Goal: Task Accomplishment & Management: Use online tool/utility

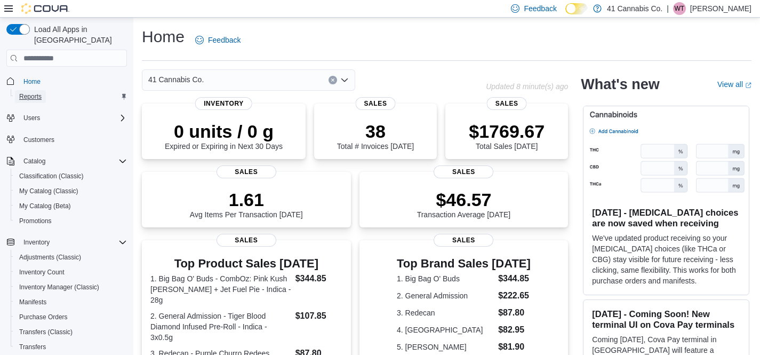
click at [35, 92] on span "Reports" at bounding box center [30, 96] width 22 height 9
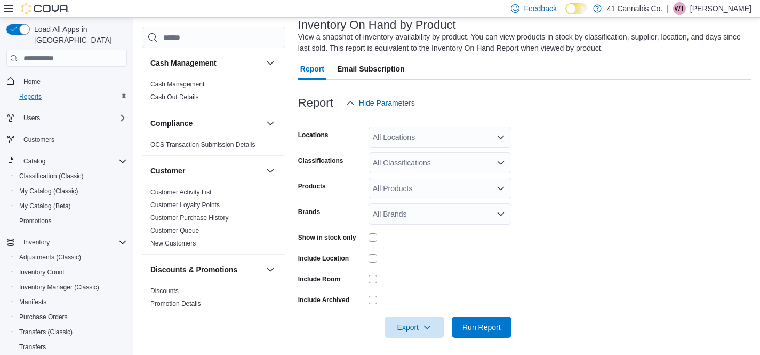
scroll to position [72, 0]
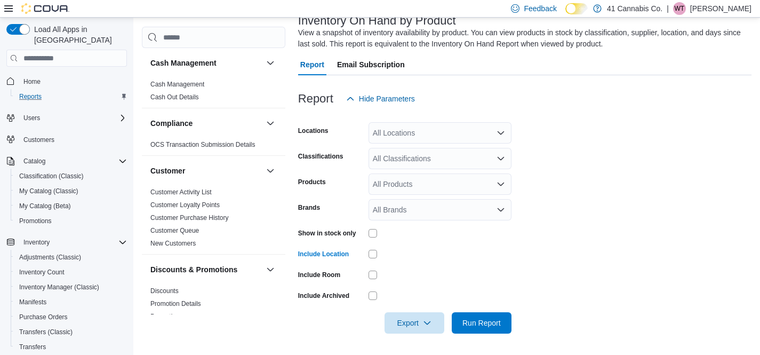
click at [443, 162] on div "All Classifications" at bounding box center [440, 158] width 143 height 21
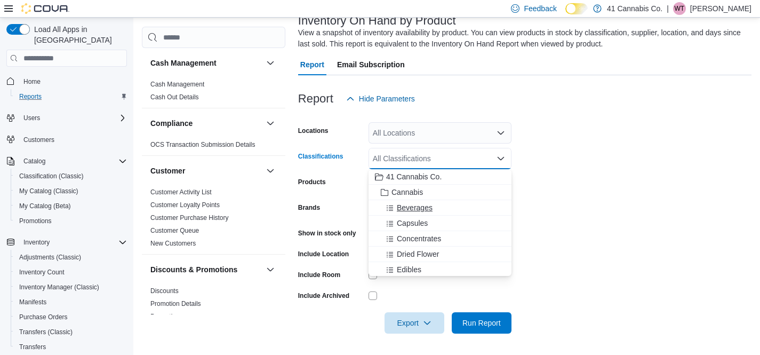
click at [418, 207] on span "Beverages" at bounding box center [415, 207] width 36 height 11
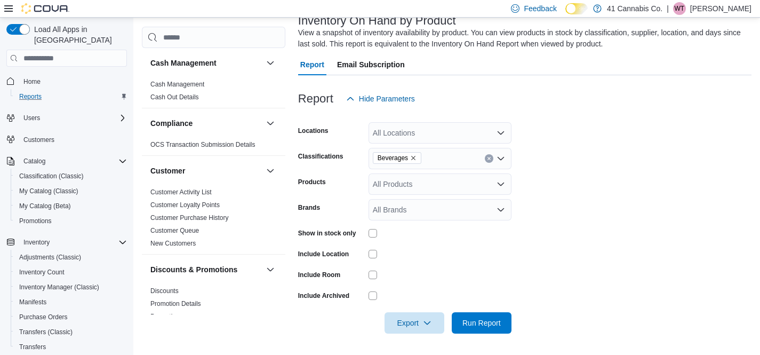
click at [584, 266] on form "Locations All Locations Classifications Beverages Products All Products Brands …" at bounding box center [525, 221] width 454 height 224
click at [481, 319] on span "Run Report" at bounding box center [482, 322] width 38 height 11
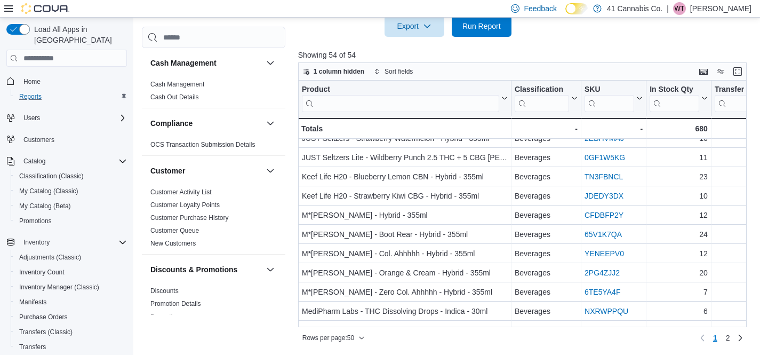
scroll to position [301, 0]
